Goal: Information Seeking & Learning: Find specific fact

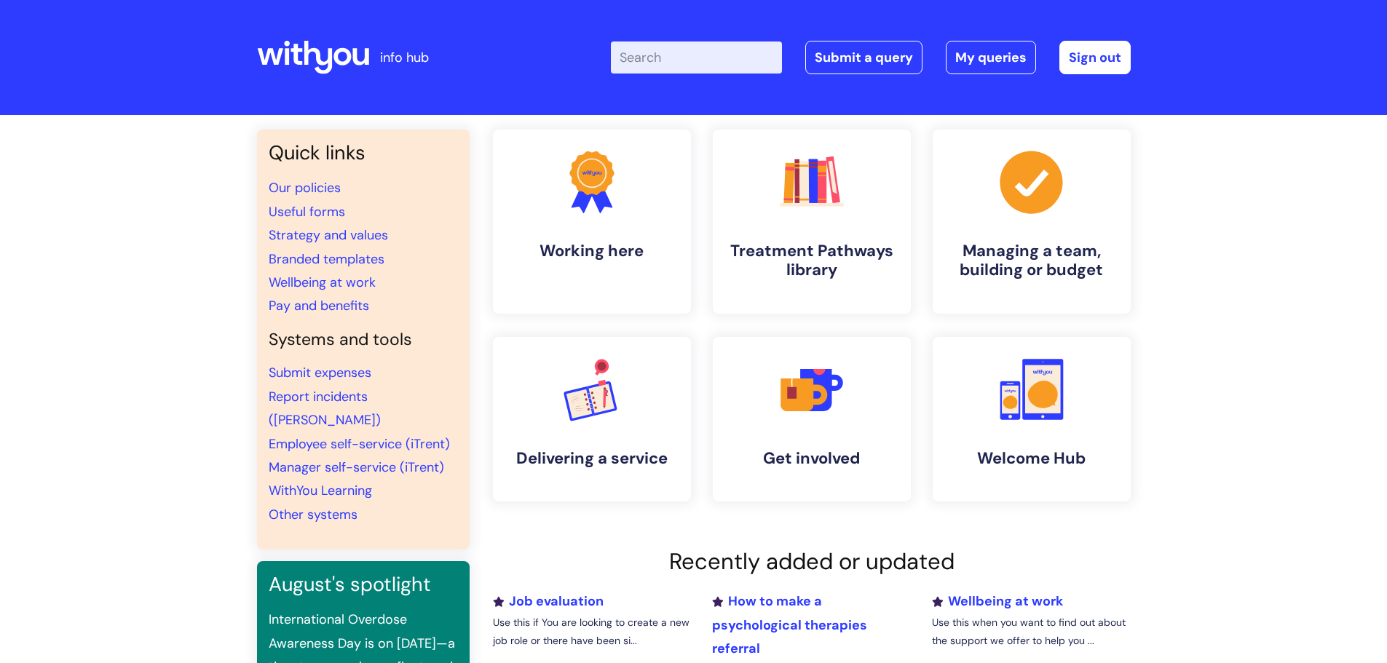
click at [688, 63] on input "Enter your search term here..." at bounding box center [696, 58] width 171 height 32
type input "pay str"
click button "Search" at bounding box center [0, 0] width 0 height 0
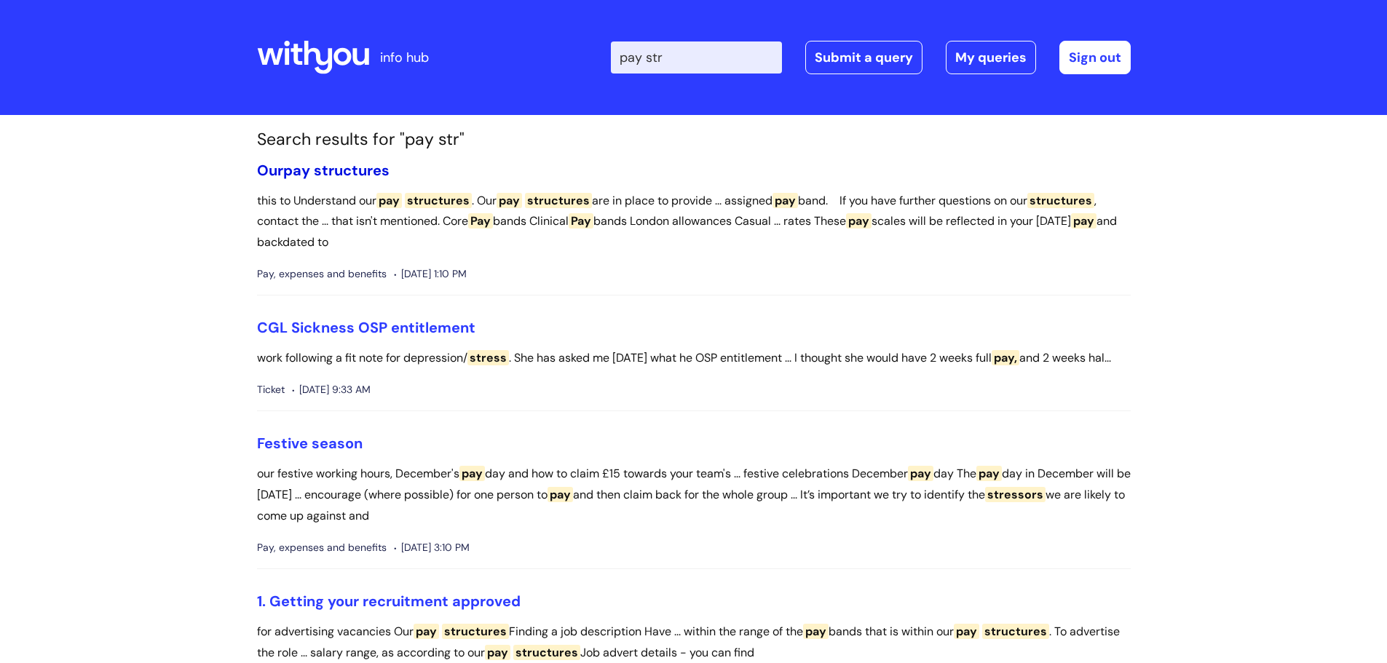
click at [354, 175] on span "structures" at bounding box center [352, 170] width 76 height 19
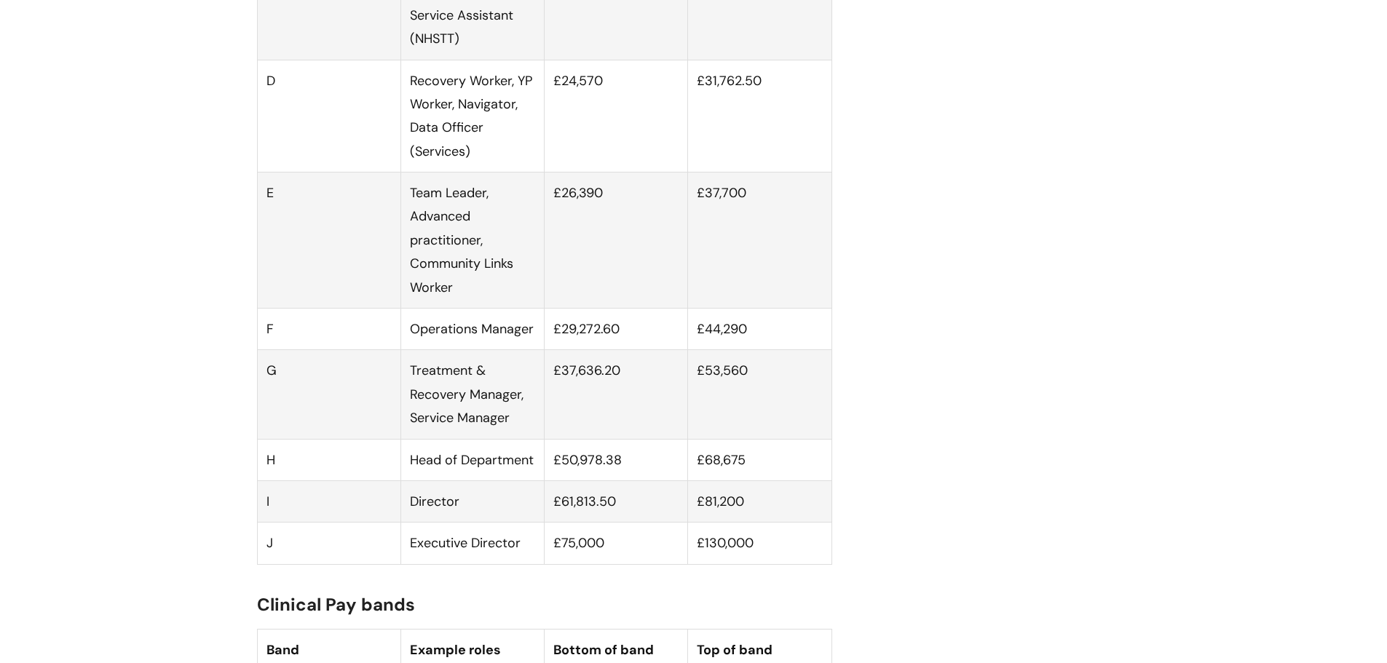
scroll to position [1165, 0]
